Goal: Feedback & Contribution: Submit feedback/report problem

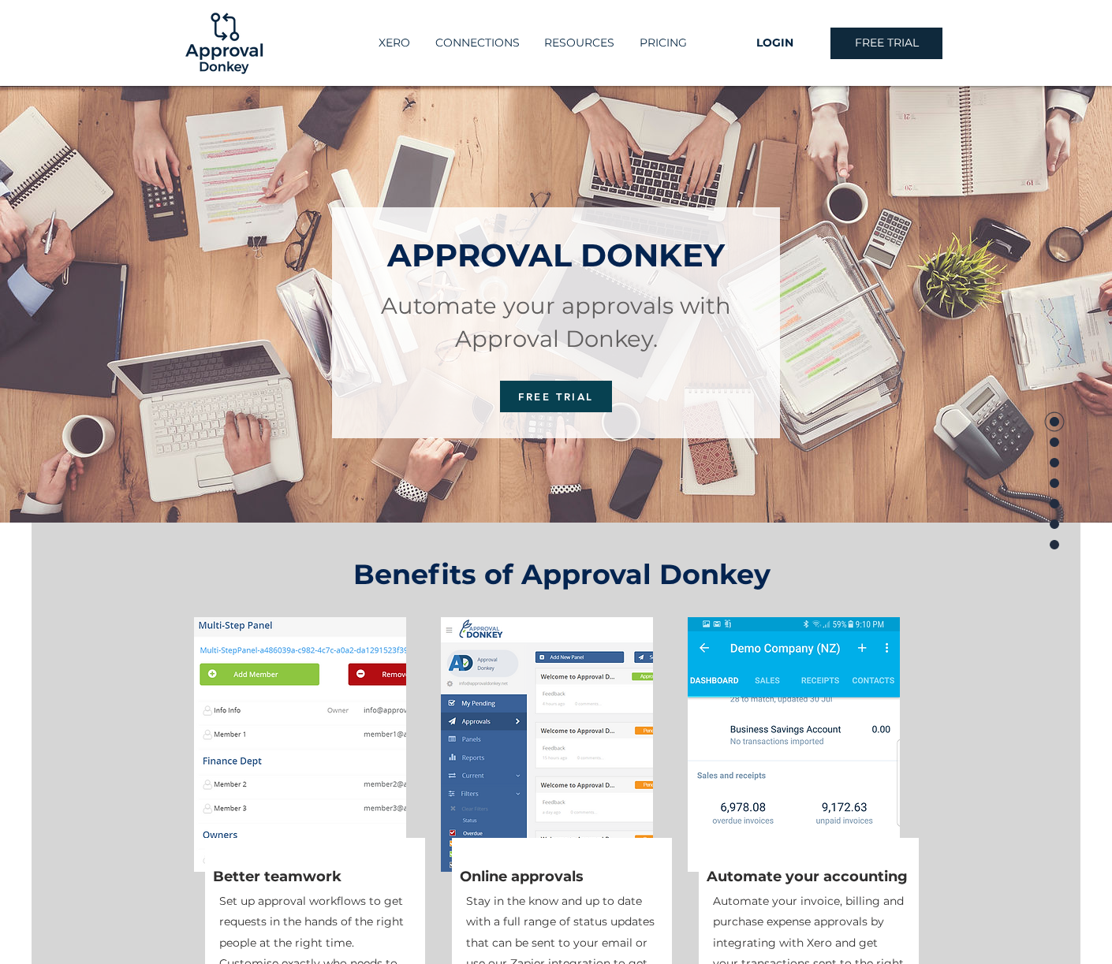
click at [223, 50] on img at bounding box center [223, 43] width 85 height 85
click at [496, 39] on p "CONNECTIONS" at bounding box center [477, 43] width 100 height 26
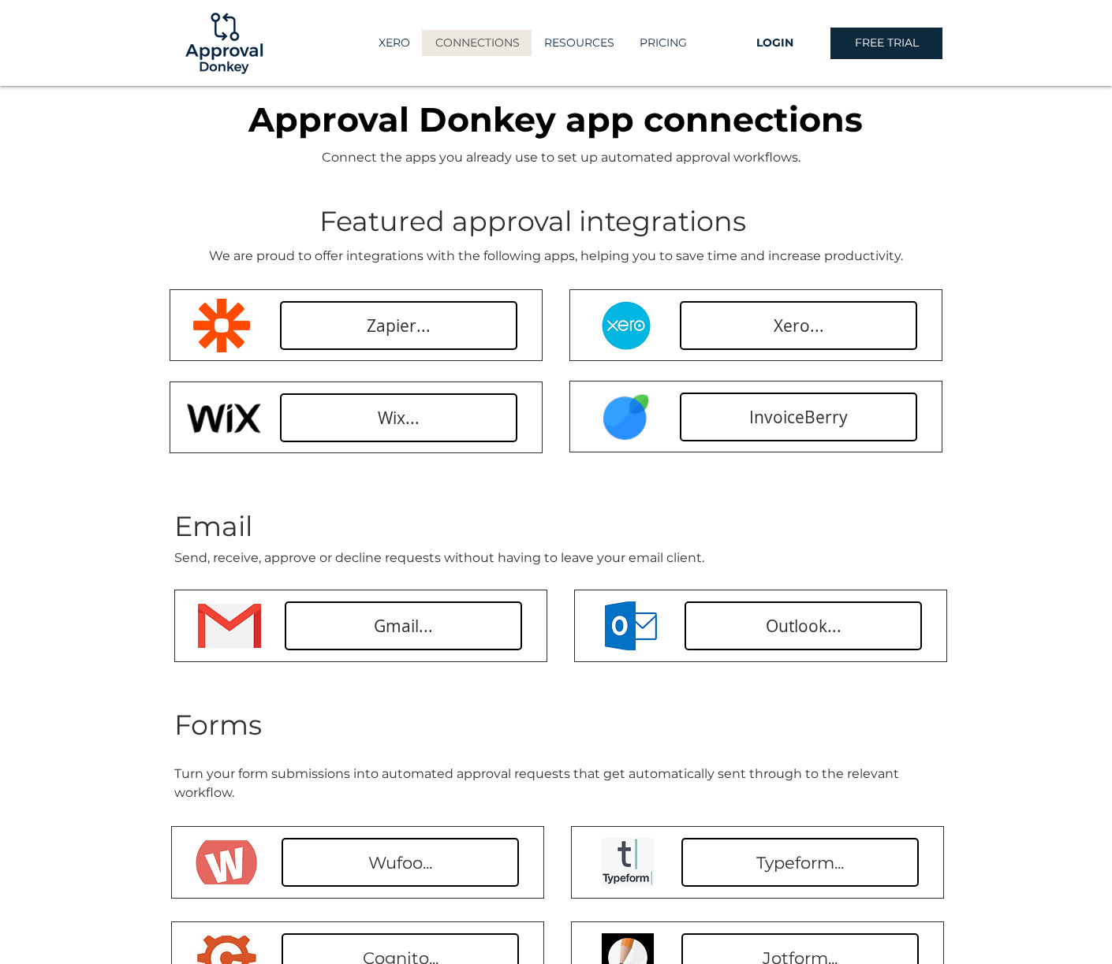
click at [235, 38] on img at bounding box center [223, 43] width 85 height 85
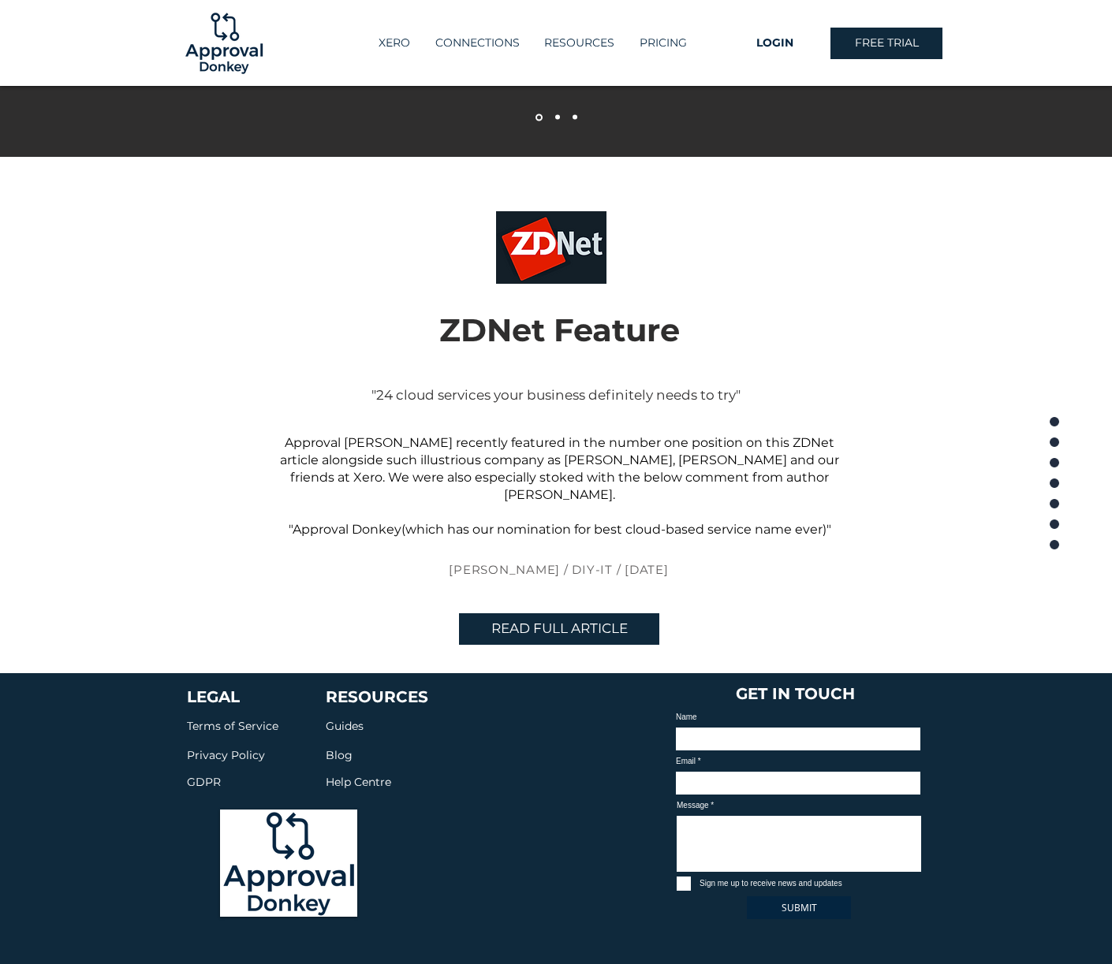
scroll to position [3363, 0]
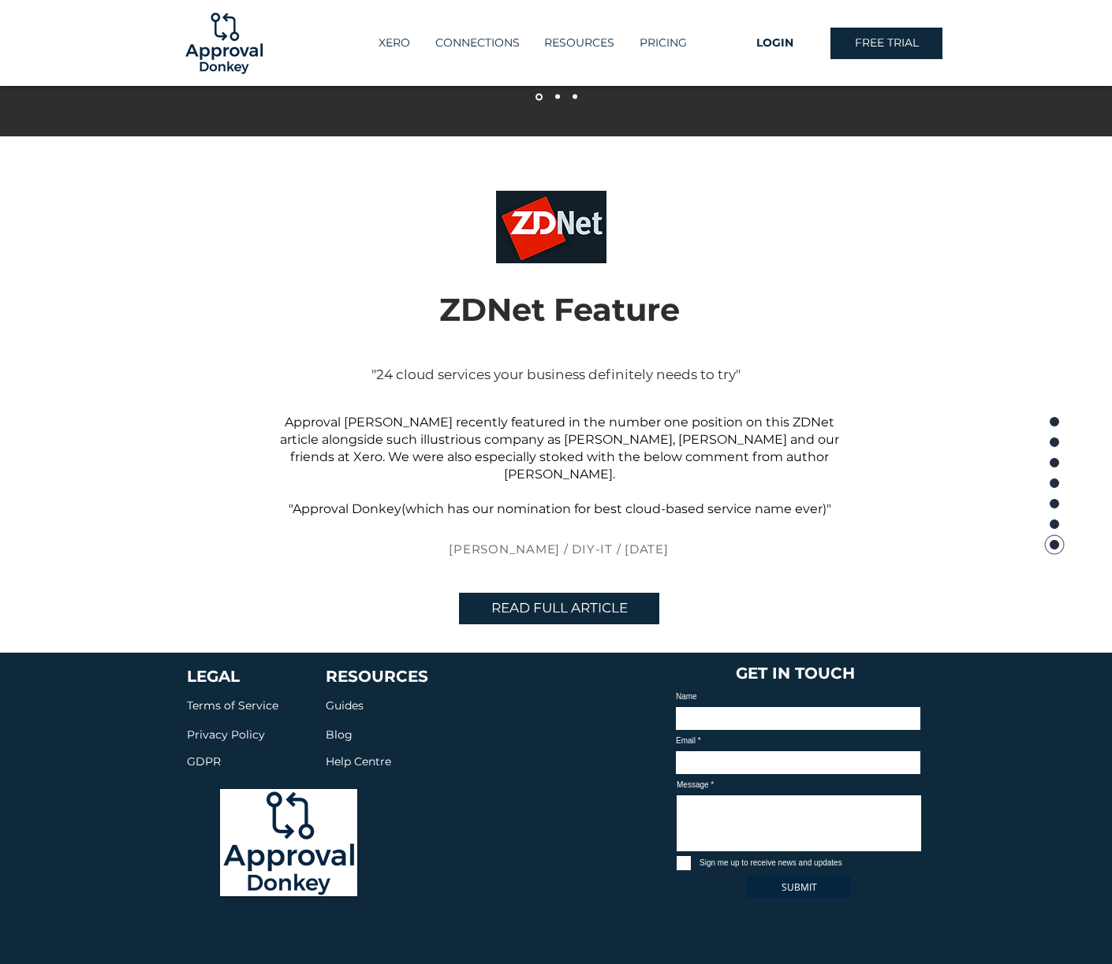
click at [348, 755] on span "Help Centre" at bounding box center [358, 762] width 65 height 14
click at [833, 707] on input "Name" at bounding box center [798, 720] width 244 height 27
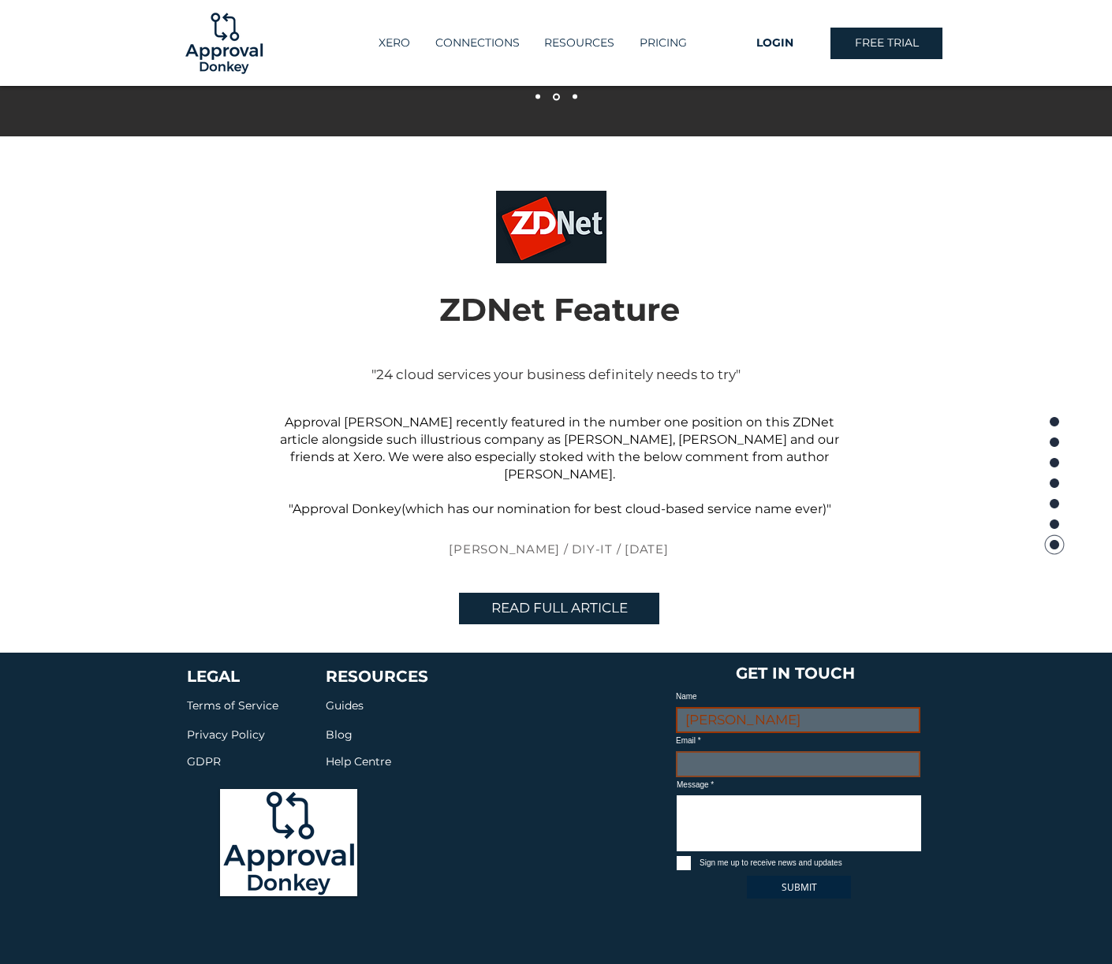
type input "[PERSON_NAME]"
click at [702, 758] on input "Email" at bounding box center [798, 764] width 244 height 27
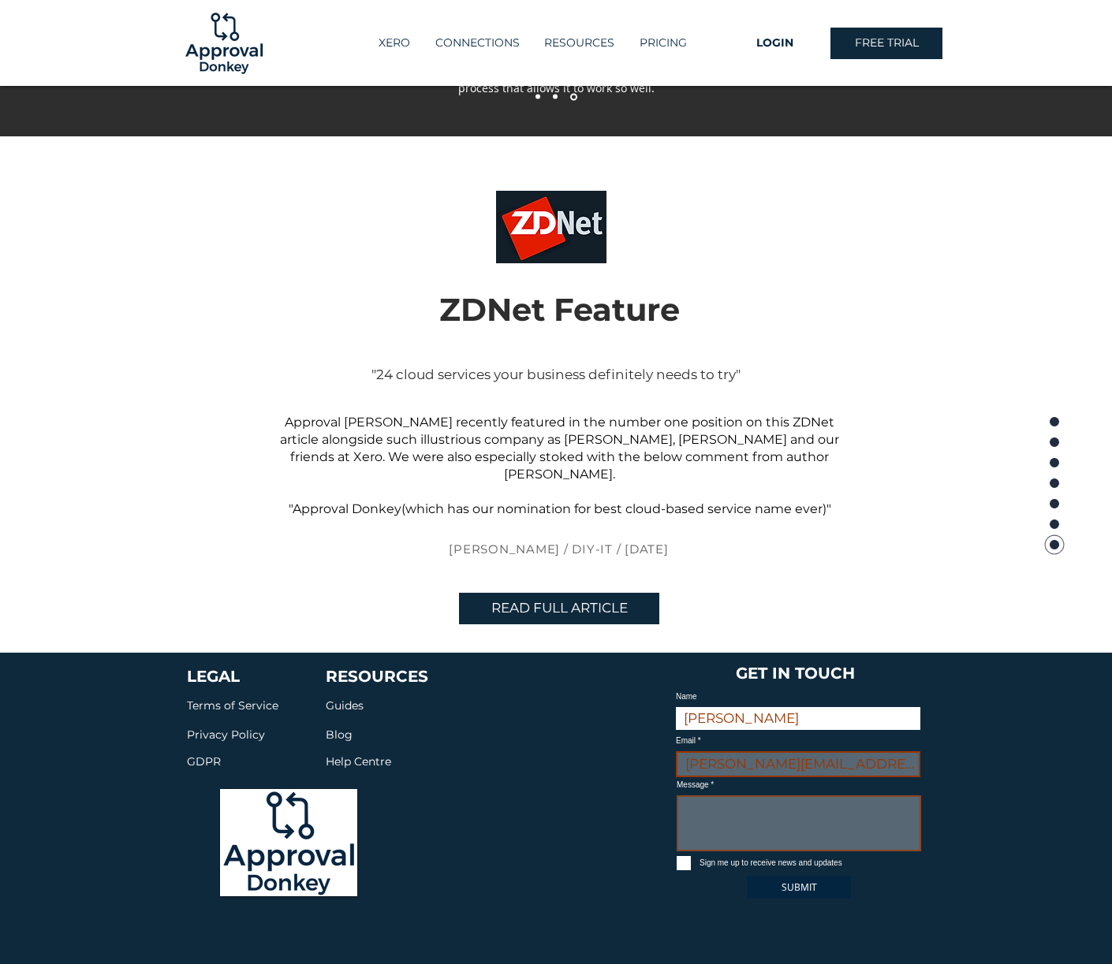
type input "[PERSON_NAME][EMAIL_ADDRESS][DOMAIN_NAME]"
click at [685, 797] on textarea "Message" at bounding box center [798, 824] width 244 height 56
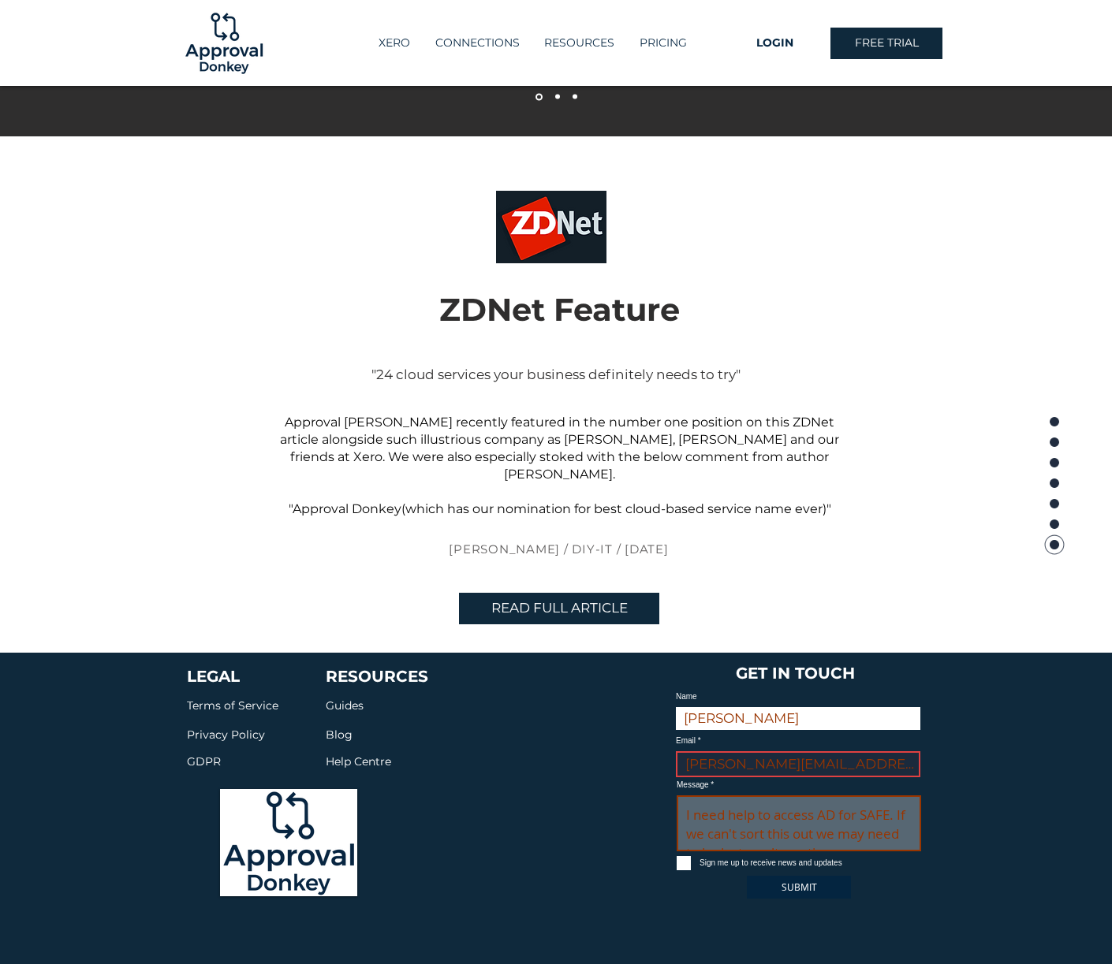
scroll to position [0, 0]
click at [684, 804] on textarea "I need help to access AD for SAFE. If we can't sort this out we may need to loo…" at bounding box center [798, 824] width 244 height 56
click at [762, 829] on textarea "Urgent. I need help to access AD for SAFE. If we can't sort this out we may nee…" at bounding box center [798, 824] width 244 height 56
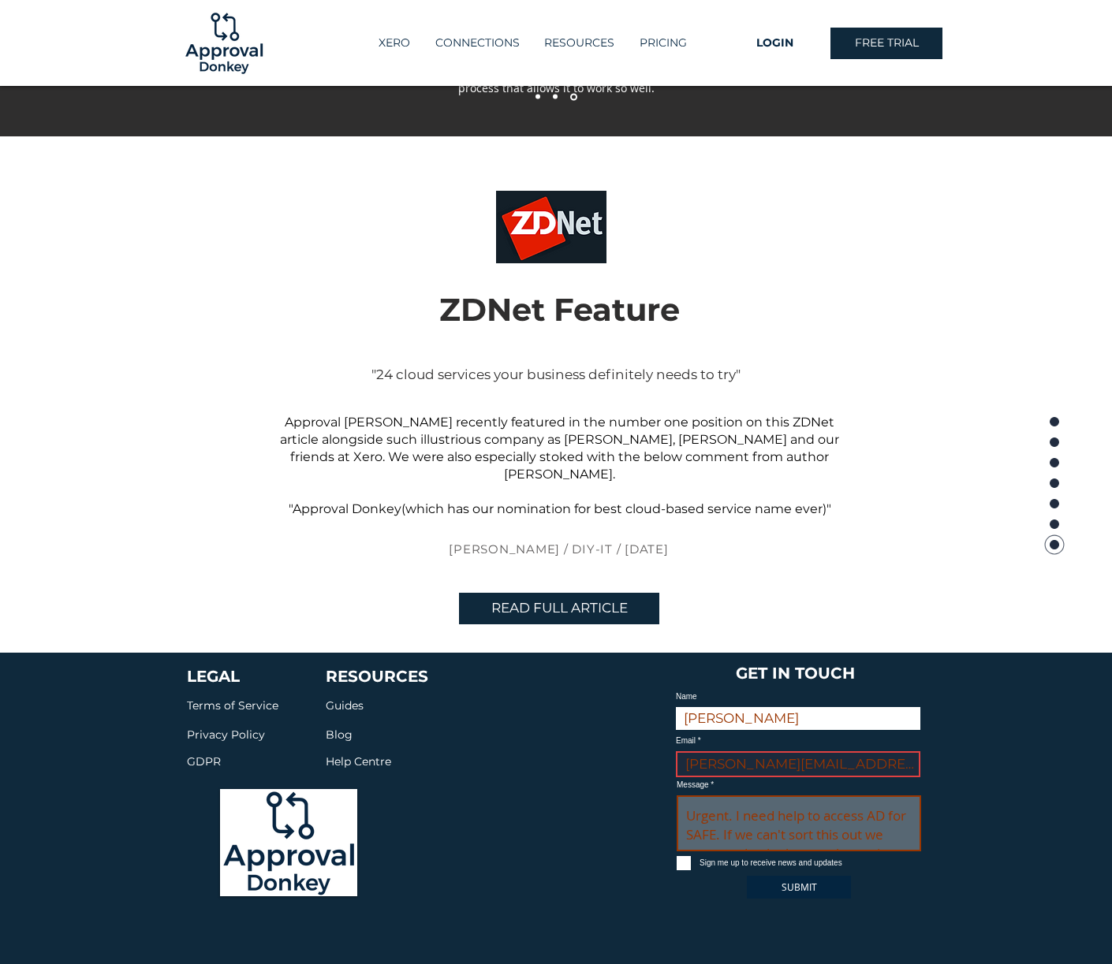
click at [736, 803] on textarea "Urgent. I need help to access AD for SAFE. If we can't sort this out we may nee…" at bounding box center [798, 824] width 244 height 56
type textarea "Urgent. AS CEO, I need help to access AD for SAFE. If we can't sort this out we…"
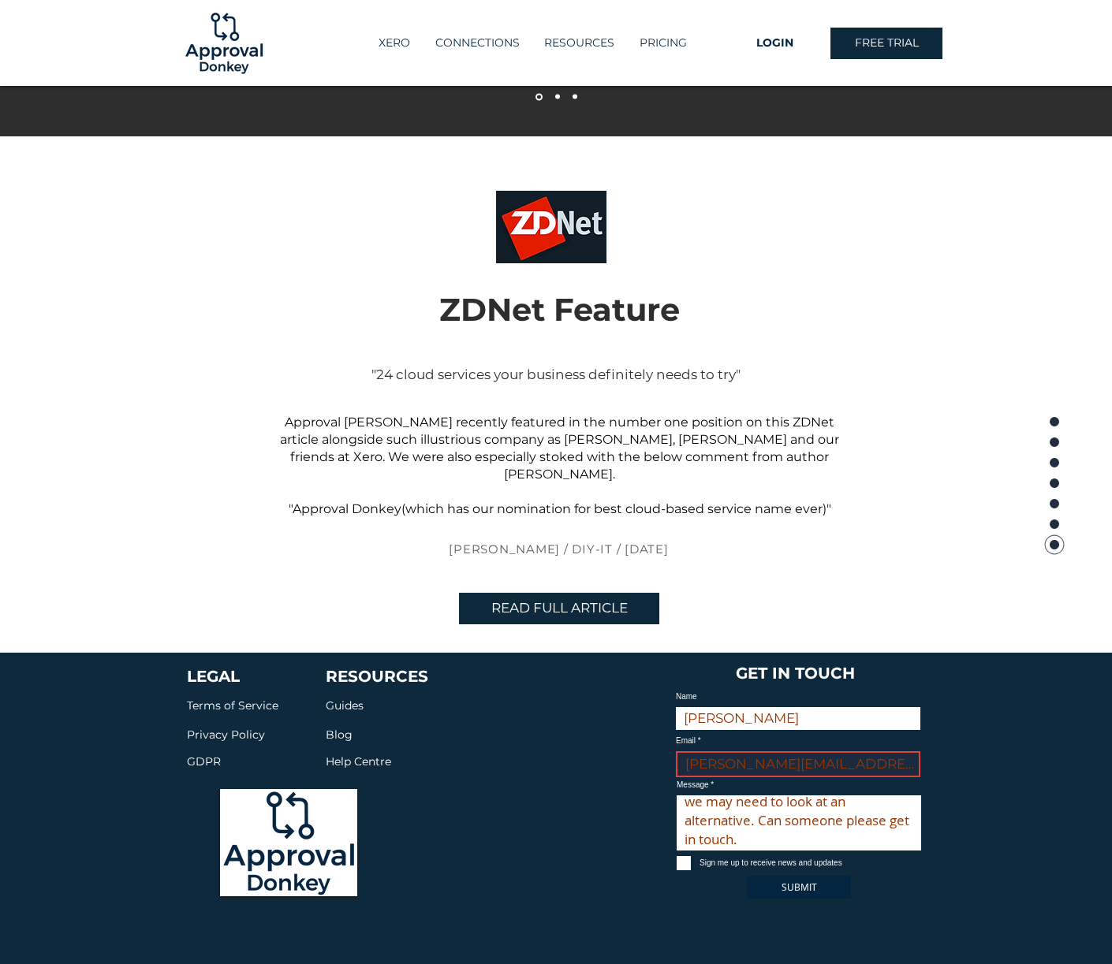
scroll to position [50, 0]
click at [796, 881] on span "SUBMIT" at bounding box center [798, 887] width 35 height 13
